Goal: Navigation & Orientation: Find specific page/section

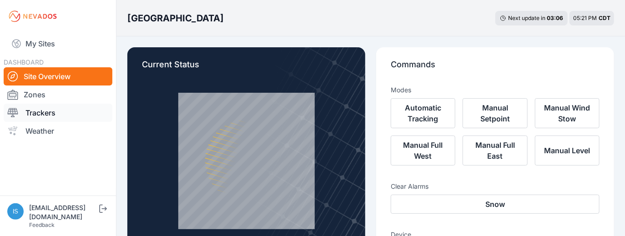
click at [12, 114] on icon at bounding box center [12, 112] width 11 height 11
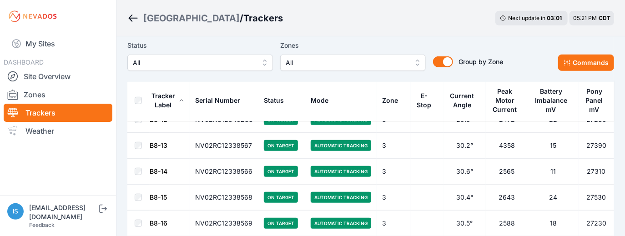
scroll to position [5219, 0]
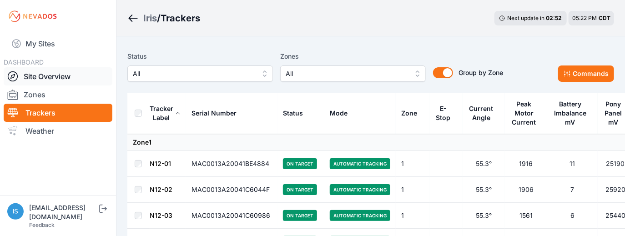
click at [13, 78] on icon at bounding box center [12, 76] width 11 height 11
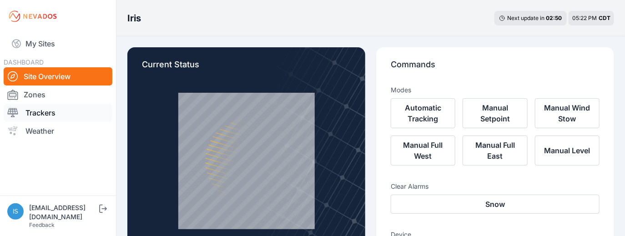
click at [14, 111] on icon at bounding box center [13, 112] width 10 height 9
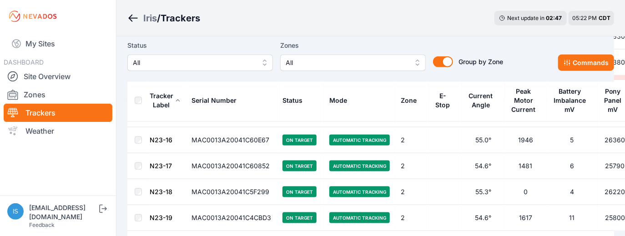
scroll to position [5202, 0]
